Goal: Task Accomplishment & Management: Manage account settings

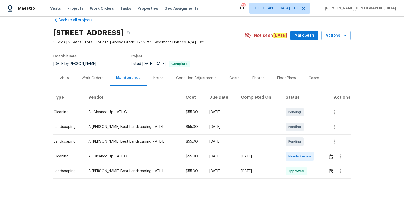
scroll to position [21, 0]
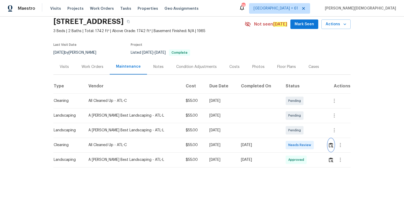
click at [330, 139] on button "button" at bounding box center [331, 145] width 6 height 13
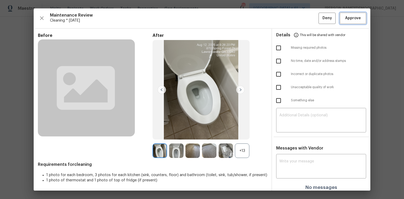
click at [351, 20] on span "Approve" at bounding box center [353, 18] width 16 height 7
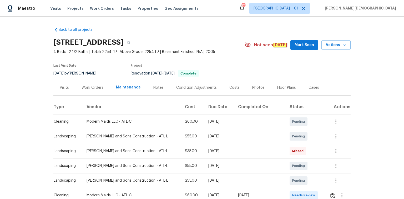
scroll to position [84, 0]
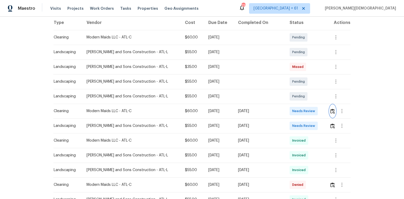
click at [288, 109] on img "button" at bounding box center [333, 111] width 4 height 5
